Goal: Communication & Community: Answer question/provide support

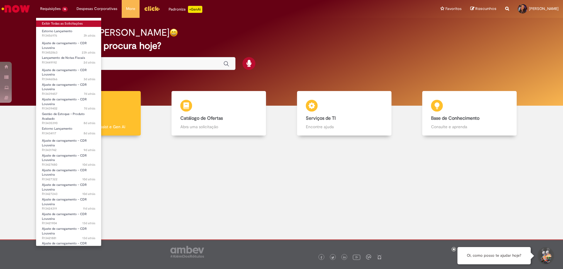
click at [70, 24] on link "Exibir Todas as Solicitações" at bounding box center [68, 24] width 65 height 6
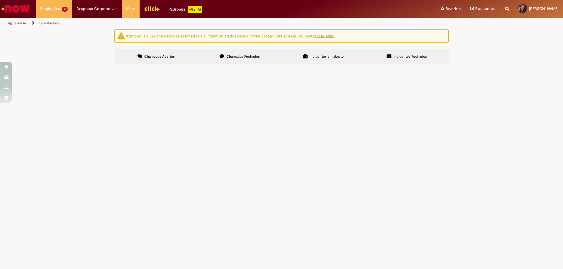
click at [0, 0] on td "Bom dia, recebi uma NF de jundiai que preciso que seja estornada para que haja …" at bounding box center [0, 0] width 0 height 0
click at [0, 0] on span "Bom dia, recebi uma NF de jundiai que preciso que seja estornada para que haja …" at bounding box center [0, 0] width 0 height 0
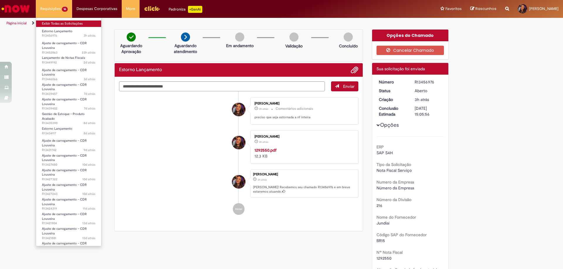
click at [63, 24] on link "Exibir Todas as Solicitações" at bounding box center [68, 24] width 65 height 6
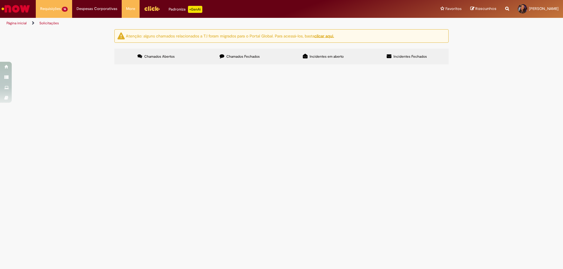
scroll to position [96, 0]
click at [0, 0] on span "preciso que realizem o estorno da NF, pois foi lançada da forma incorreta." at bounding box center [0, 0] width 0 height 0
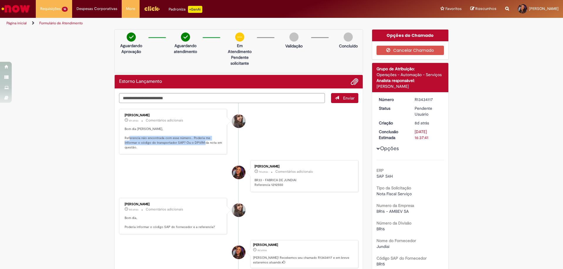
drag, startPoint x: 136, startPoint y: 137, endPoint x: 197, endPoint y: 141, distance: 61.7
click at [197, 141] on p "Bom dia [PERSON_NAME], Referencia não encontrada com esse número.. Poderia me i…" at bounding box center [174, 138] width 98 height 23
click at [160, 139] on p "Bom dia [PERSON_NAME], Referencia não encontrada com esse número.. Poderia me i…" at bounding box center [174, 138] width 98 height 23
drag, startPoint x: 183, startPoint y: 139, endPoint x: 205, endPoint y: 138, distance: 22.3
click at [205, 138] on p "Bom dia [PERSON_NAME], Referencia não encontrada com esse número.. Poderia me i…" at bounding box center [174, 138] width 98 height 23
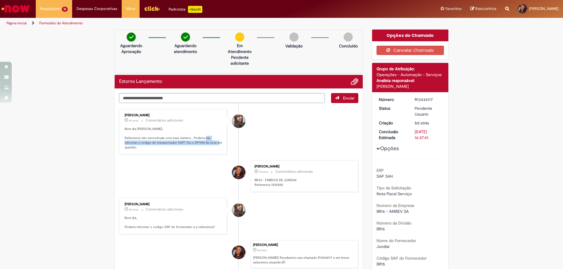
drag, startPoint x: 211, startPoint y: 137, endPoint x: 188, endPoint y: 147, distance: 26.0
click at [212, 144] on p "Bom dia [PERSON_NAME], Referencia não encontrada com esse número.. Poderia me i…" at bounding box center [174, 138] width 98 height 23
click at [170, 142] on p "Bom dia [PERSON_NAME], Referencia não encontrada com esse número.. Poderia me i…" at bounding box center [174, 138] width 98 height 23
drag, startPoint x: 171, startPoint y: 142, endPoint x: 219, endPoint y: 144, distance: 49.0
click at [219, 144] on p "Bom dia [PERSON_NAME], Referencia não encontrada com esse número.. Poderia me i…" at bounding box center [174, 138] width 98 height 23
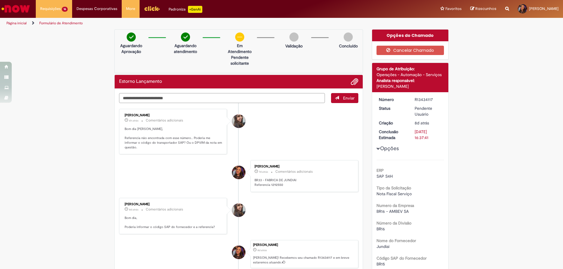
click at [183, 97] on textarea "Digite sua mensagem aqui..." at bounding box center [222, 98] width 206 height 10
type textarea "*"
type textarea "**********"
click at [351, 81] on span "Adicionar anexos" at bounding box center [354, 82] width 7 height 7
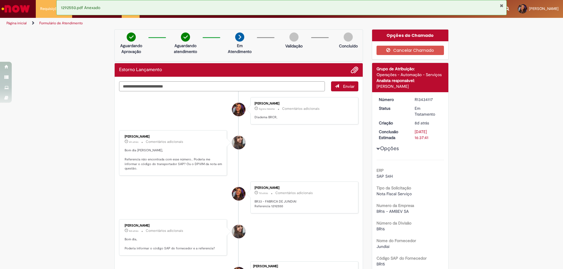
click at [278, 86] on textarea "Digite sua mensagem aqui..." at bounding box center [222, 86] width 206 height 10
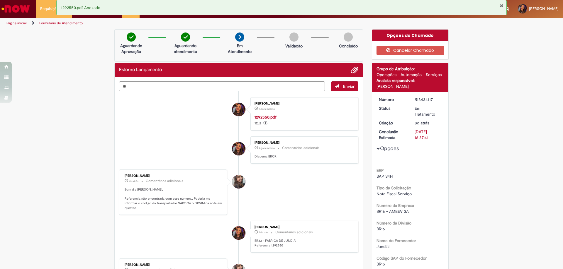
type textarea "*"
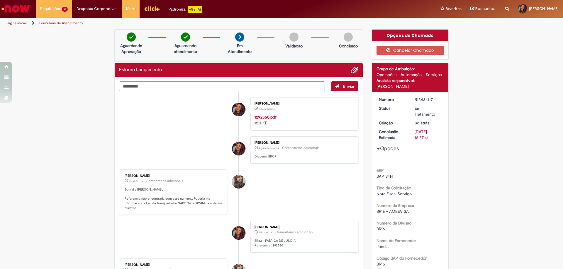
type textarea "**********"
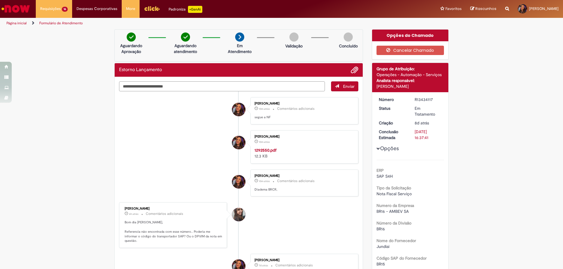
scroll to position [117, 0]
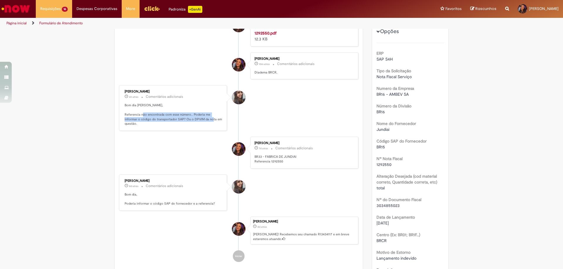
drag, startPoint x: 150, startPoint y: 115, endPoint x: 206, endPoint y: 118, distance: 56.4
click at [206, 118] on p "Bom dia [PERSON_NAME], Referencia não encontrada com esse número.. Poderia me i…" at bounding box center [174, 114] width 98 height 23
click at [215, 118] on p "Bom dia [PERSON_NAME], Referencia não encontrada com esse número.. Poderia me i…" at bounding box center [174, 114] width 98 height 23
drag, startPoint x: 198, startPoint y: 118, endPoint x: 232, endPoint y: 116, distance: 34.4
click at [215, 118] on p "Bom dia [PERSON_NAME], Referencia não encontrada com esse número.. Poderia me i…" at bounding box center [174, 114] width 98 height 23
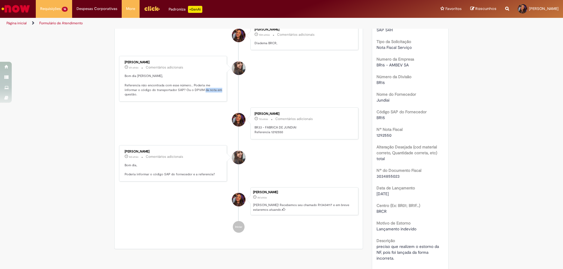
scroll to position [0, 0]
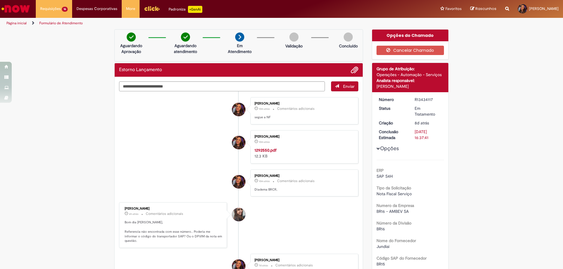
click at [158, 207] on div "[PERSON_NAME]" at bounding box center [174, 209] width 98 height 4
copy div "[PERSON_NAME]"
click at [424, 99] on div "R13434117" at bounding box center [427, 100] width 27 height 6
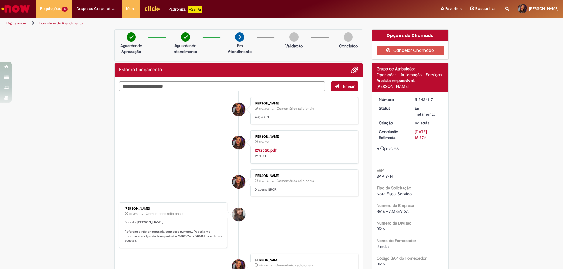
click at [424, 99] on div "R13434117" at bounding box center [427, 100] width 27 height 6
copy div "R13434117"
